Goal: Task Accomplishment & Management: Manage account settings

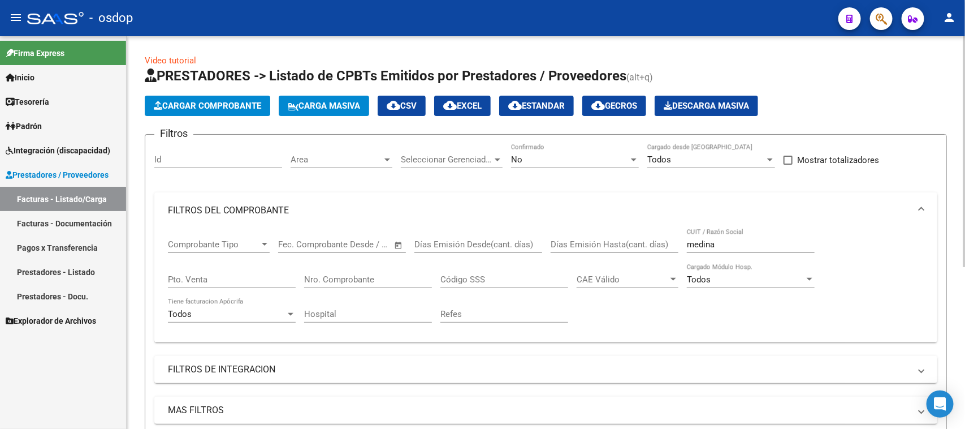
scroll to position [275, 0]
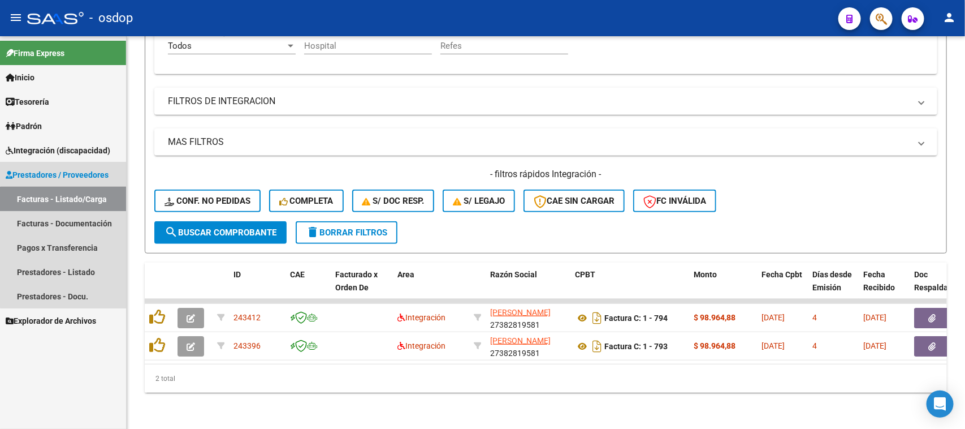
click at [79, 201] on link "Facturas - Listado/Carga" at bounding box center [63, 199] width 126 height 24
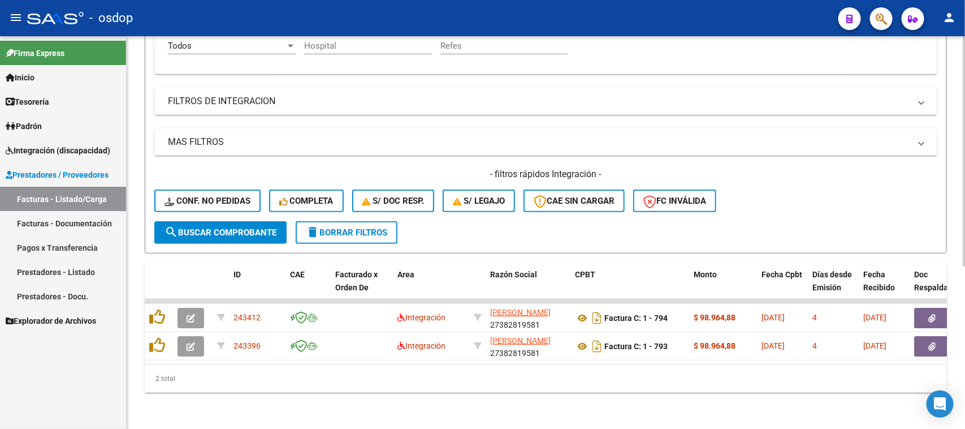
click at [363, 227] on span "delete Borrar Filtros" at bounding box center [346, 232] width 81 height 10
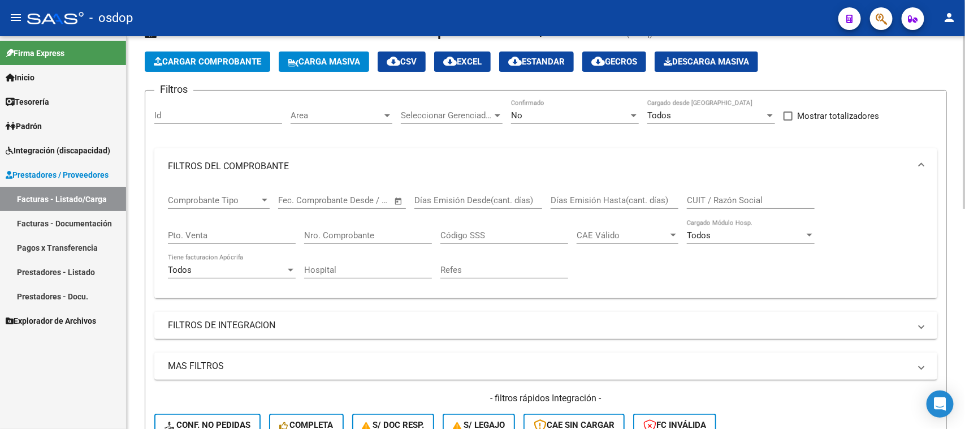
scroll to position [71, 0]
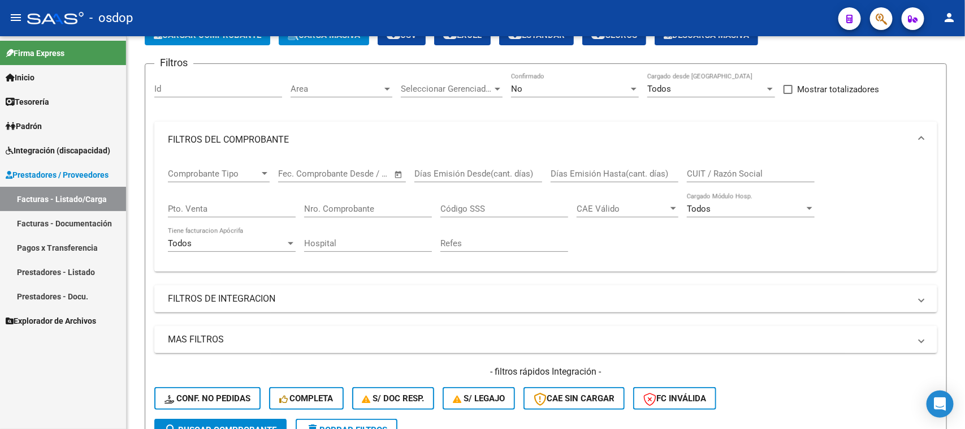
click at [45, 145] on span "Integración (discapacidad)" at bounding box center [58, 150] width 105 height 12
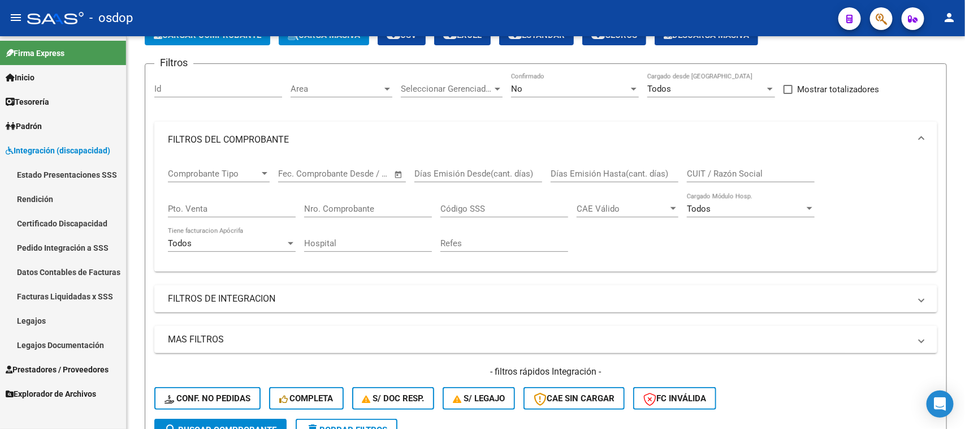
click at [40, 316] on link "Legajos" at bounding box center [63, 320] width 126 height 24
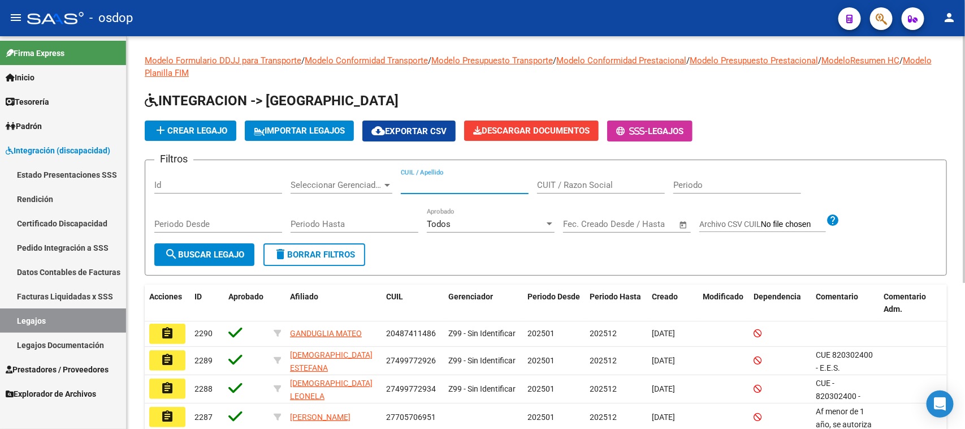
click at [438, 187] on input "CUIL / Apellido" at bounding box center [465, 185] width 128 height 10
paste input "23575309259"
type input "23575309259"
click at [230, 256] on span "search Buscar Legajo" at bounding box center [205, 254] width 80 height 10
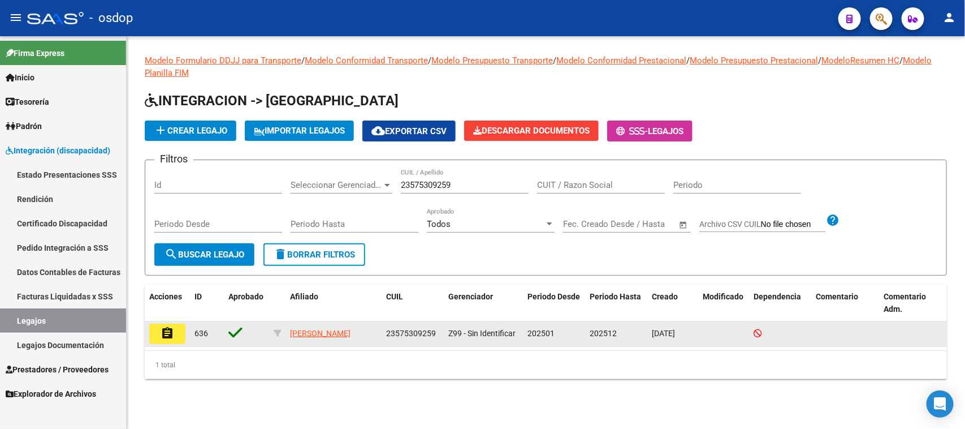
click at [165, 333] on mat-icon "assignment" at bounding box center [168, 333] width 14 height 14
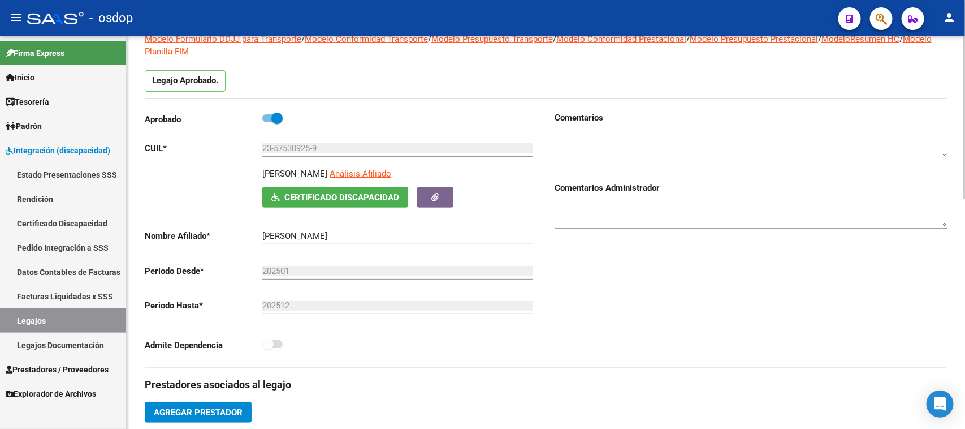
scroll to position [71, 0]
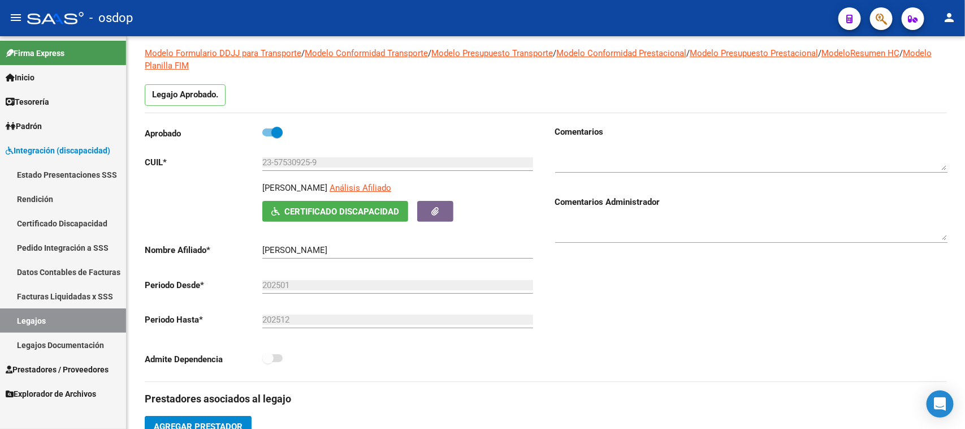
click at [76, 368] on span "Prestadores / Proveedores" at bounding box center [57, 369] width 103 height 12
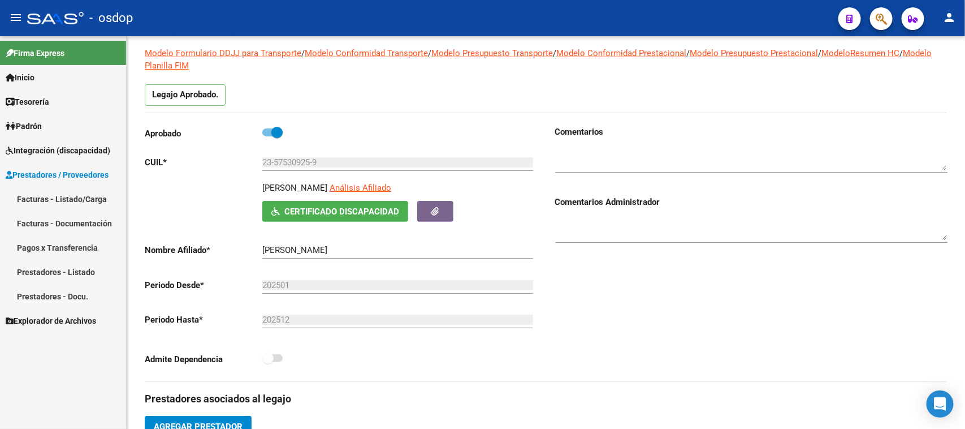
click at [66, 199] on link "Facturas - Listado/Carga" at bounding box center [63, 199] width 126 height 24
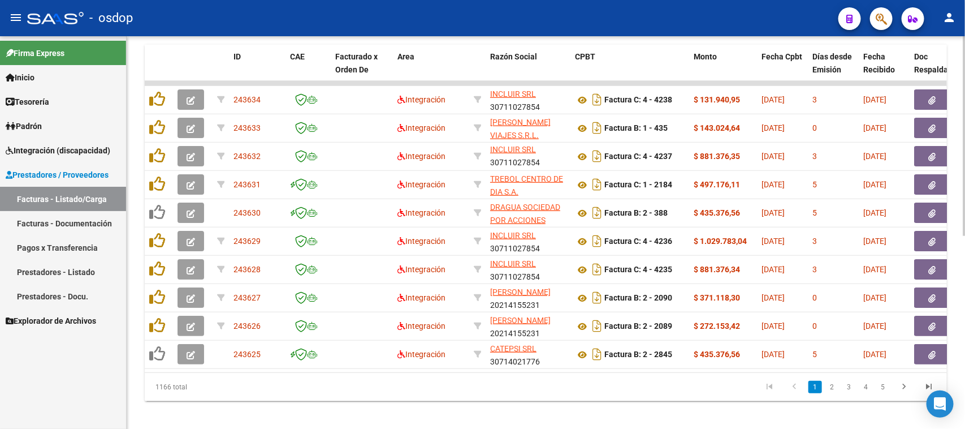
scroll to position [380, 0]
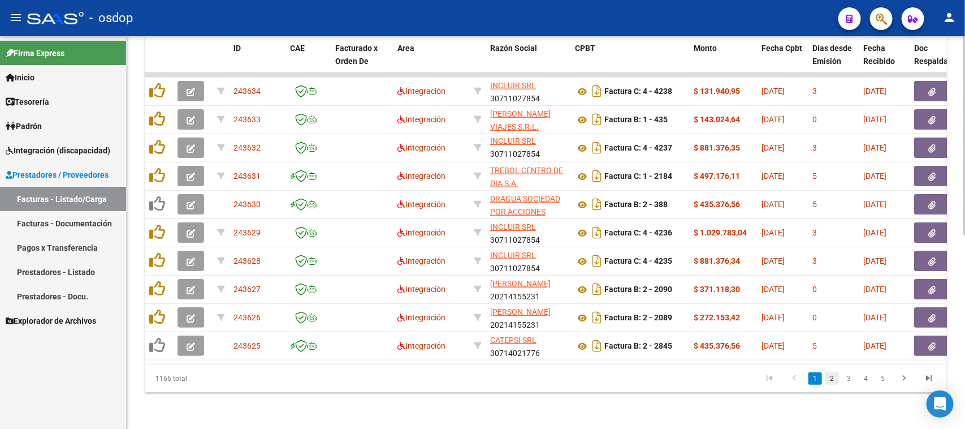
click at [835, 380] on link "2" at bounding box center [833, 378] width 14 height 12
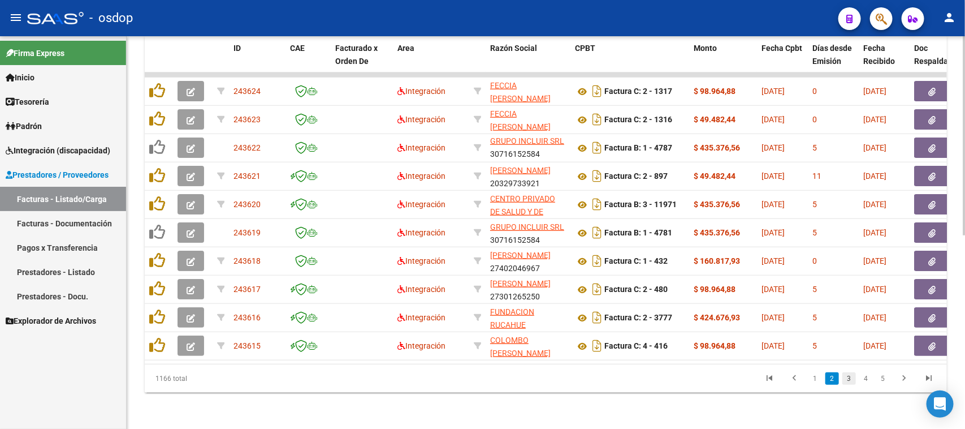
click at [849, 381] on link "3" at bounding box center [850, 378] width 14 height 12
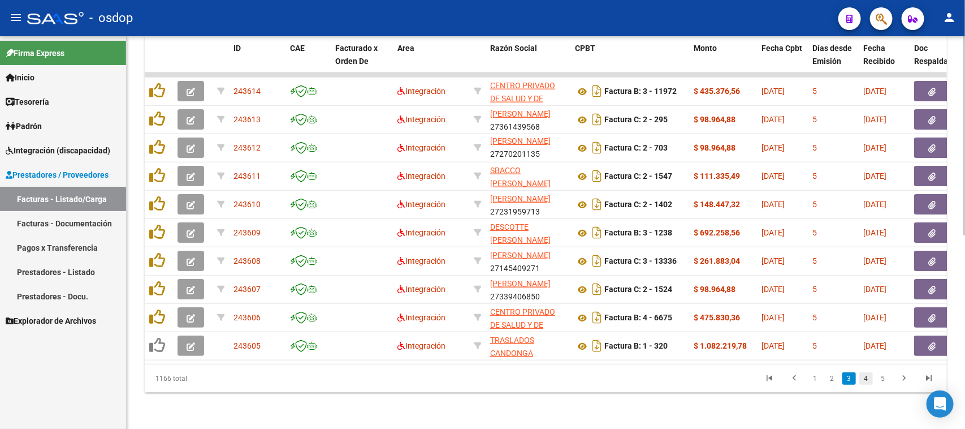
click at [866, 379] on link "4" at bounding box center [867, 378] width 14 height 12
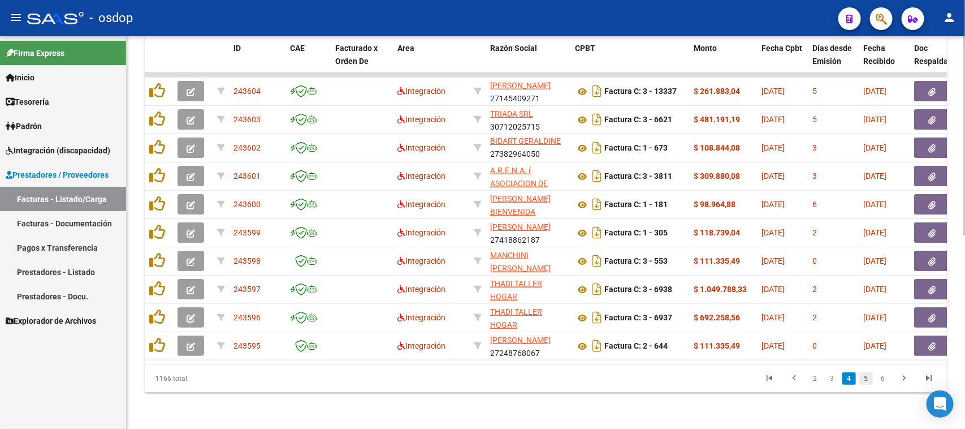
click at [868, 379] on link "5" at bounding box center [867, 378] width 14 height 12
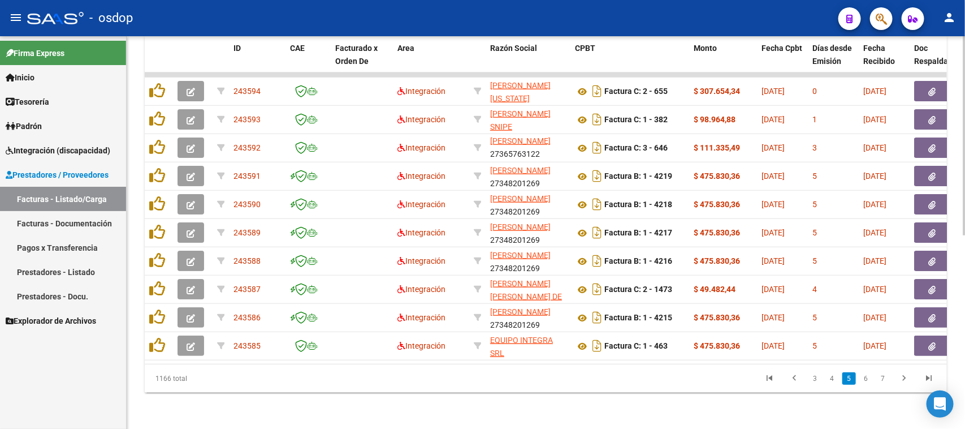
scroll to position [27, 0]
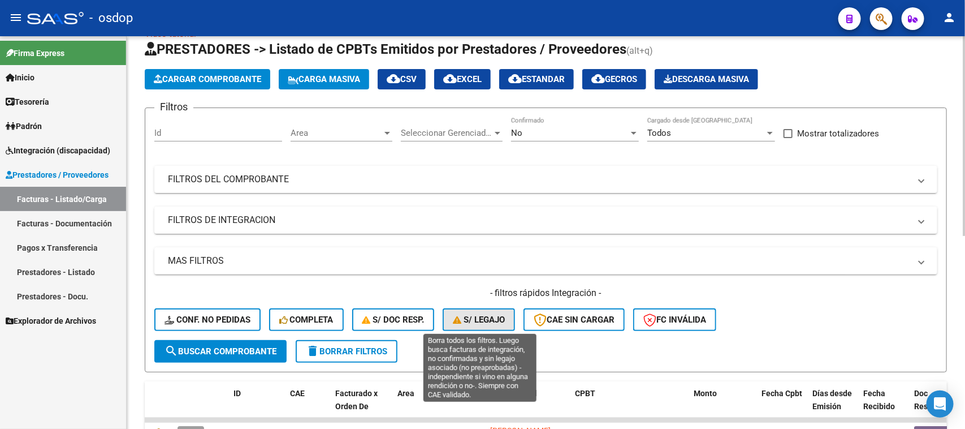
click at [487, 323] on button "S/ legajo" at bounding box center [479, 319] width 72 height 23
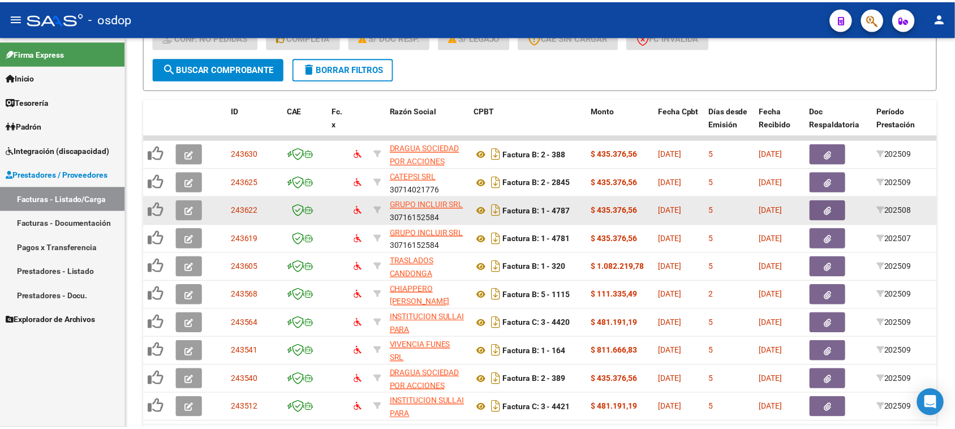
scroll to position [380, 0]
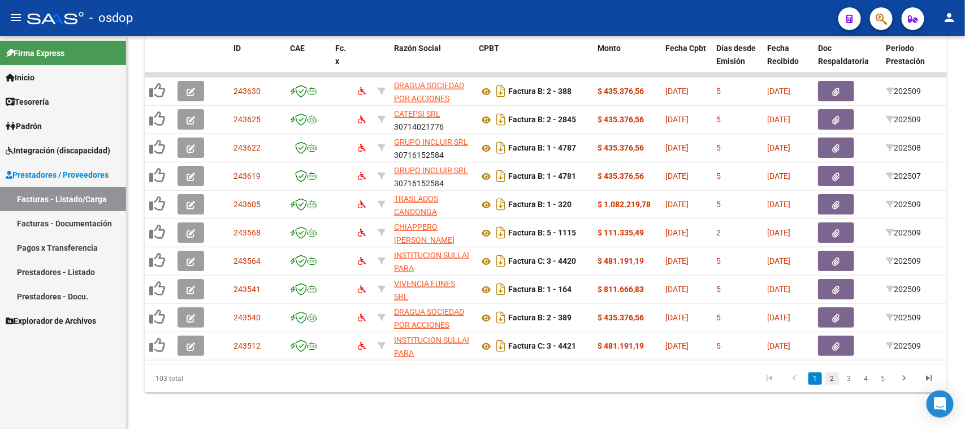
click at [829, 377] on link "2" at bounding box center [833, 378] width 14 height 12
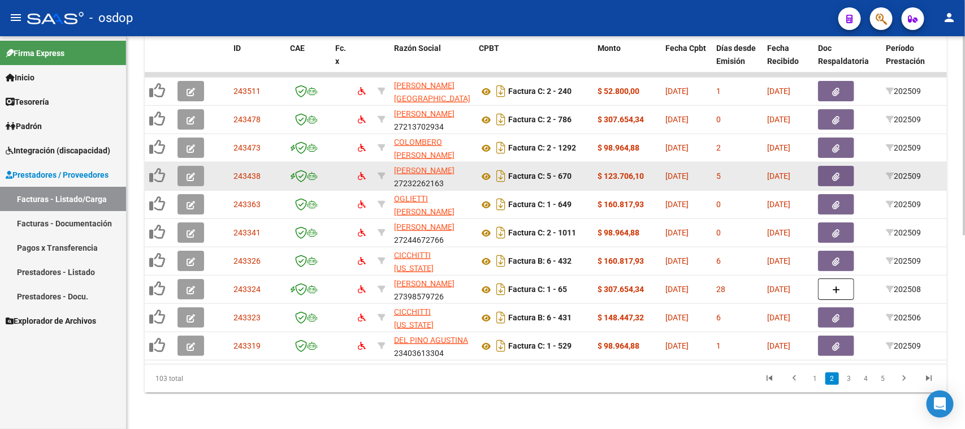
click at [193, 172] on icon "button" at bounding box center [191, 176] width 8 height 8
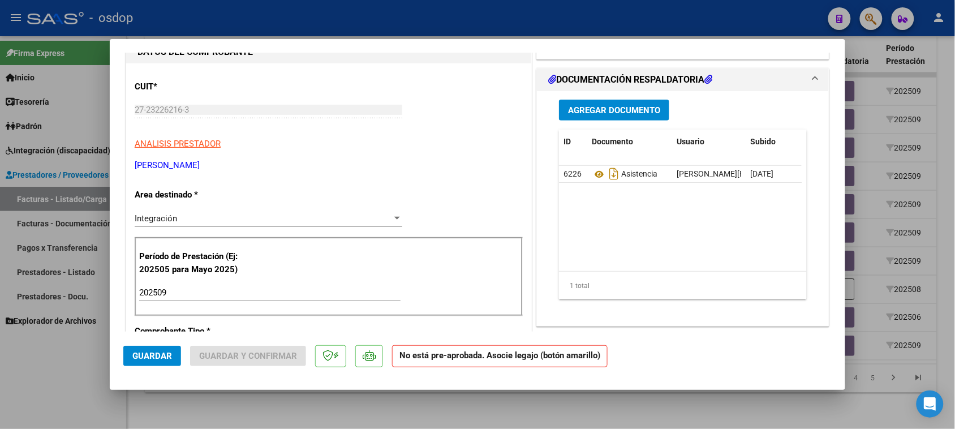
scroll to position [141, 0]
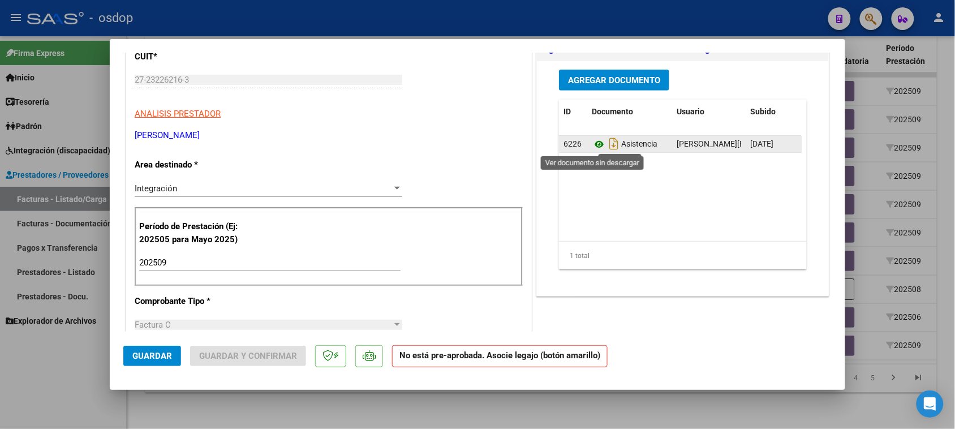
click at [592, 145] on icon at bounding box center [599, 144] width 15 height 14
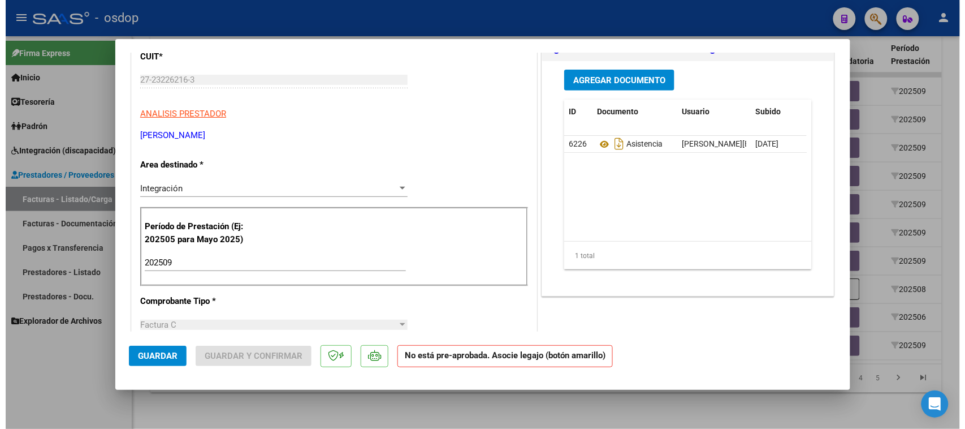
scroll to position [0, 0]
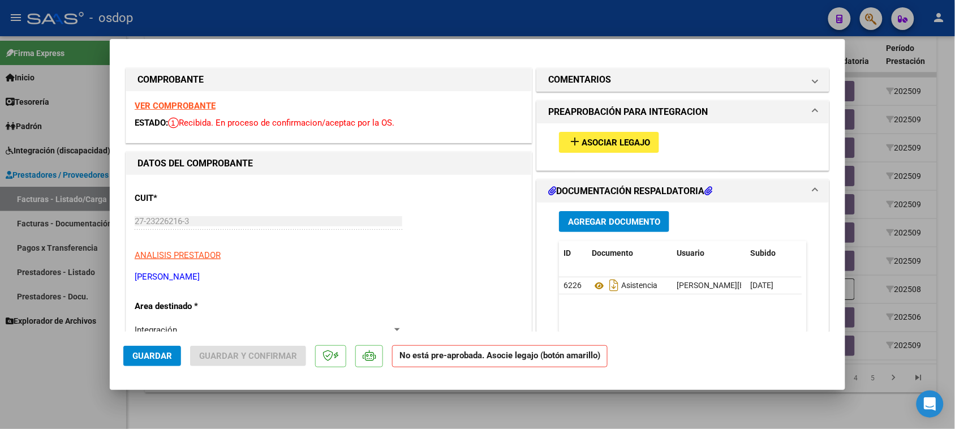
click at [175, 102] on strong "VER COMPROBANTE" at bounding box center [175, 106] width 81 height 10
click at [611, 143] on span "Asociar Legajo" at bounding box center [615, 142] width 68 height 10
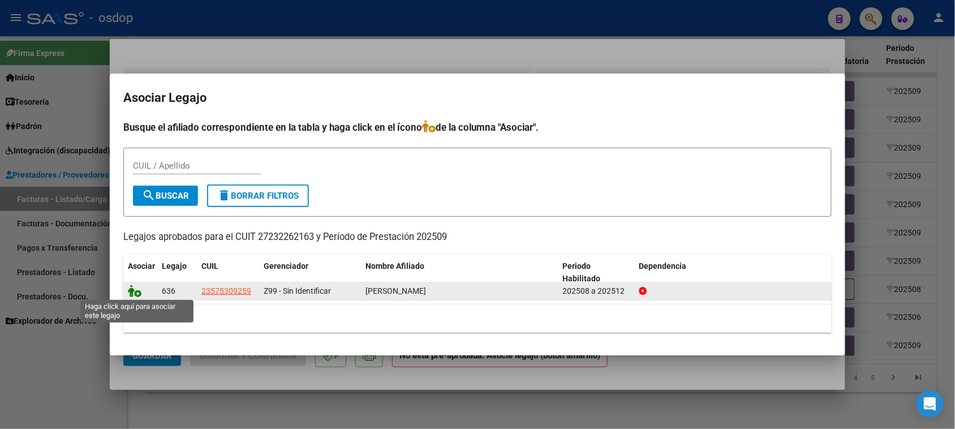
click at [137, 289] on icon at bounding box center [135, 290] width 14 height 12
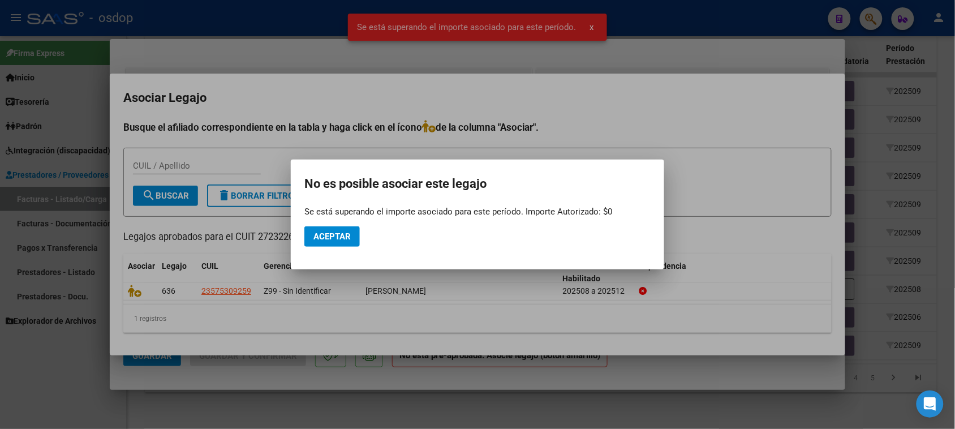
click at [614, 381] on div at bounding box center [477, 214] width 955 height 429
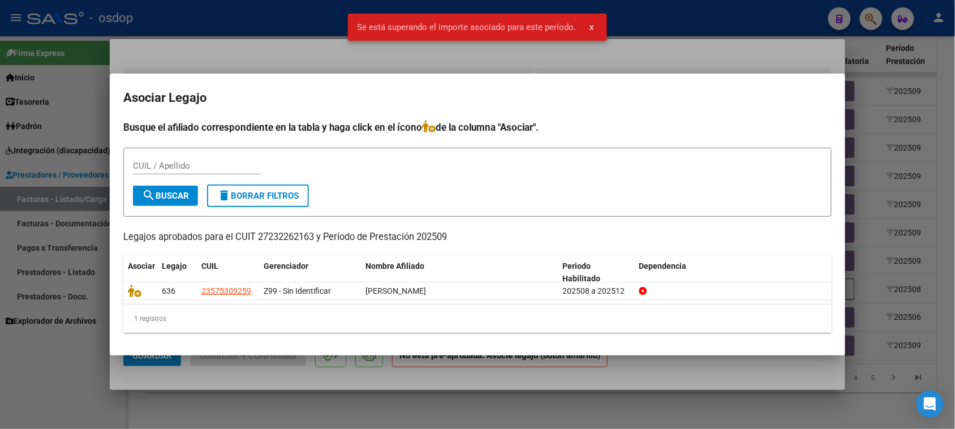
click at [637, 374] on div at bounding box center [477, 214] width 955 height 429
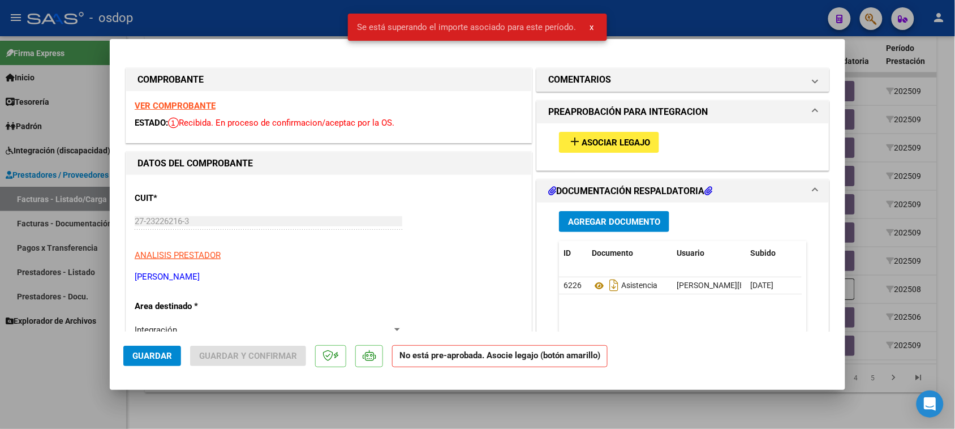
drag, startPoint x: 639, startPoint y: 408, endPoint x: 666, endPoint y: 393, distance: 30.4
click at [639, 407] on div at bounding box center [477, 214] width 955 height 429
type input "$ 0,00"
